Goal: Information Seeking & Learning: Learn about a topic

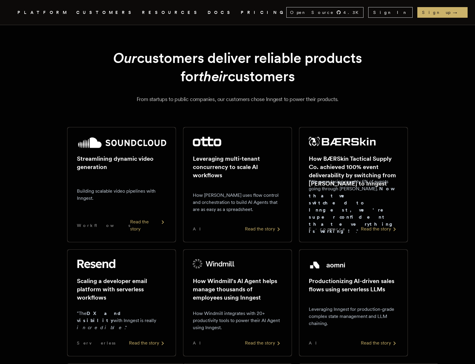
click at [234, 326] on p "How Windmill integrates with 20+ productivity tools to power their AI Agent usi…" at bounding box center [237, 320] width 89 height 21
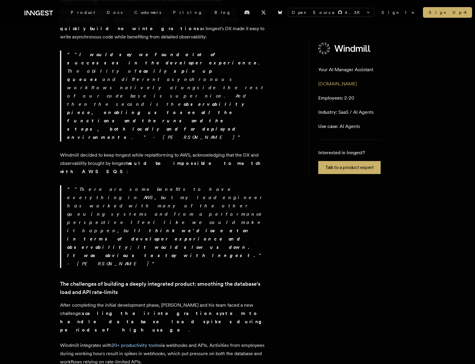
scroll to position [309, 0]
